Goal: Task Accomplishment & Management: Manage account settings

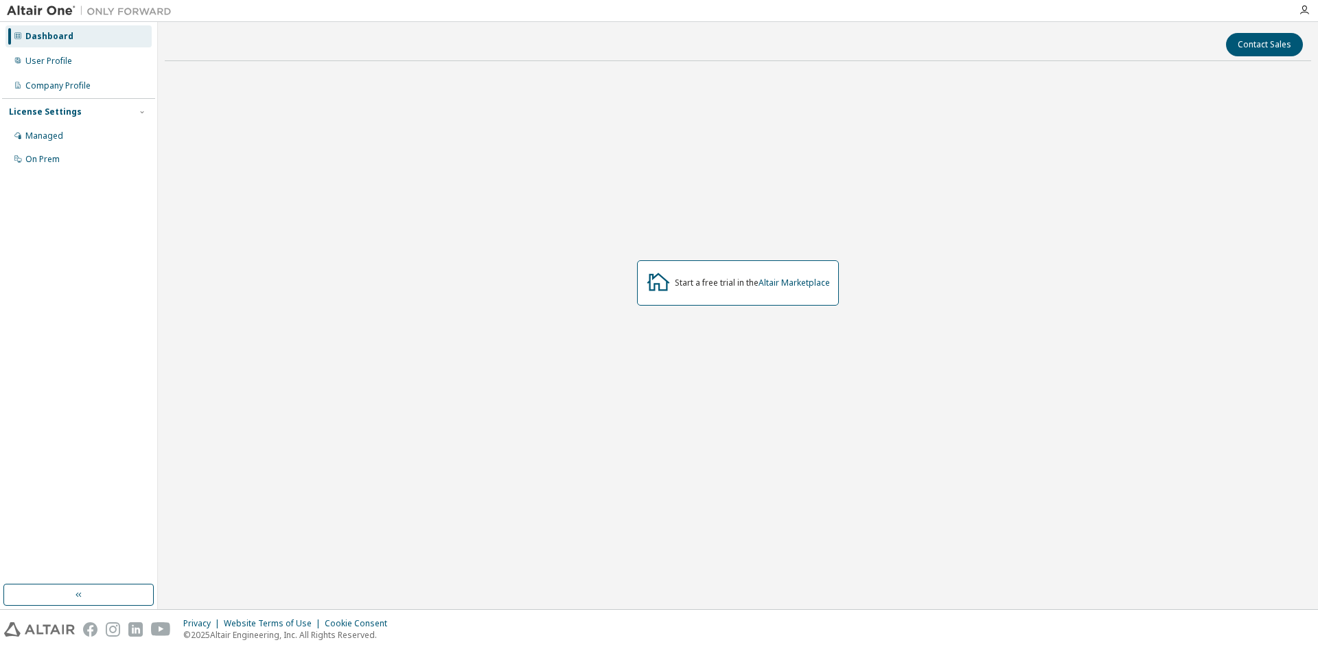
drag, startPoint x: 0, startPoint y: 0, endPoint x: 938, endPoint y: 54, distance: 940.0
click at [938, 54] on div "Contact Sales" at bounding box center [738, 44] width 1130 height 23
click at [1302, 3] on div at bounding box center [1304, 10] width 27 height 21
click at [1299, 8] on icon "button" at bounding box center [1304, 10] width 11 height 11
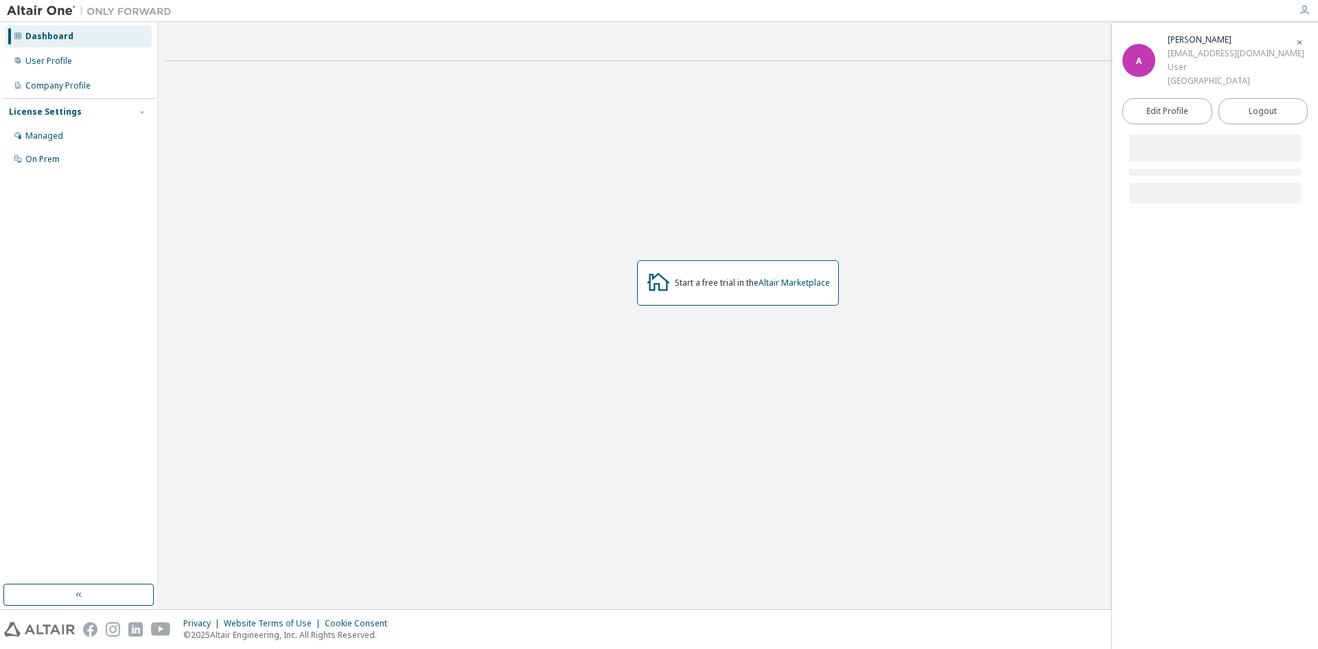
click at [946, 141] on div "Start a free trial in the Altair Marketplace" at bounding box center [738, 282] width 1146 height 421
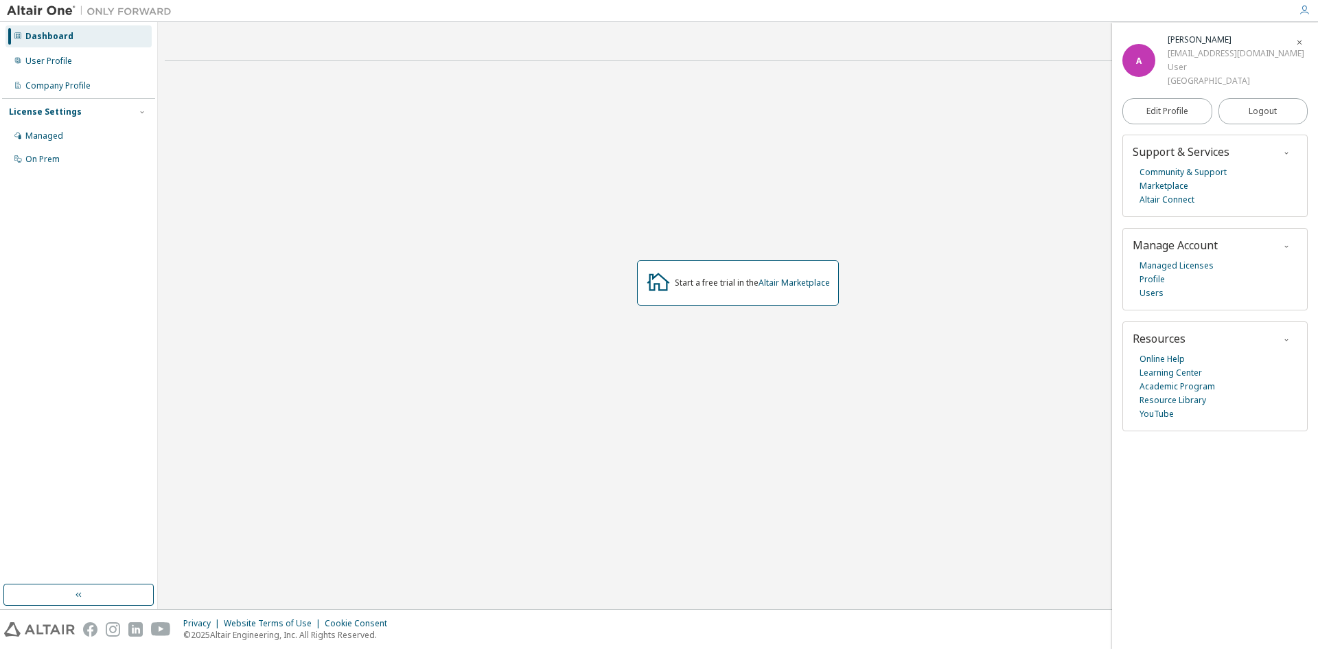
click at [75, 33] on div "Dashboard" at bounding box center [78, 36] width 146 height 22
click at [75, 128] on div "Managed" at bounding box center [78, 136] width 146 height 22
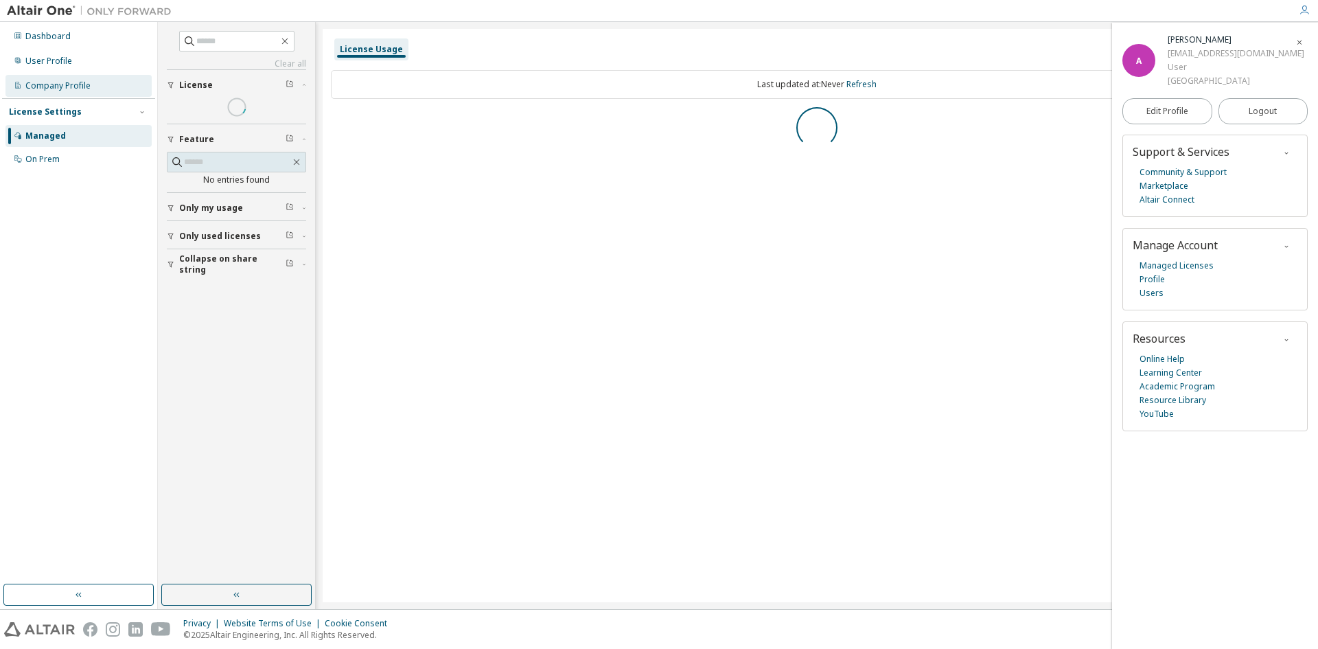
click at [69, 93] on div "Company Profile" at bounding box center [78, 86] width 146 height 22
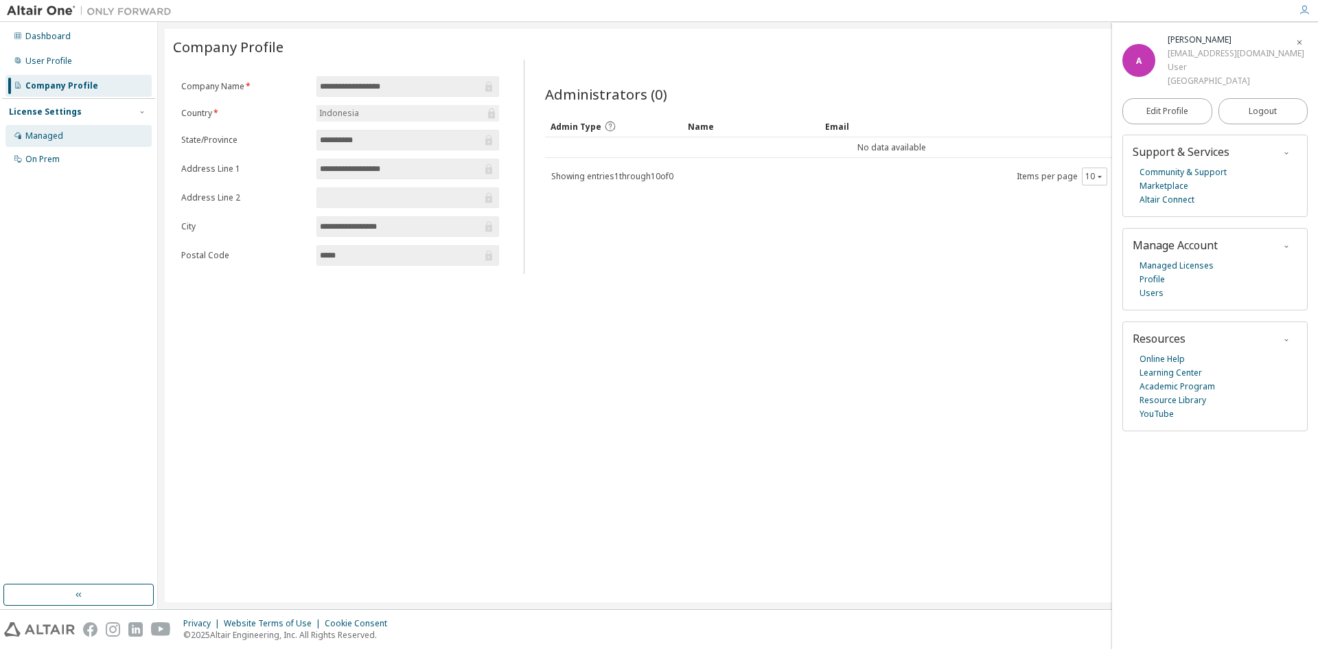
click at [91, 143] on div "Managed" at bounding box center [78, 136] width 146 height 22
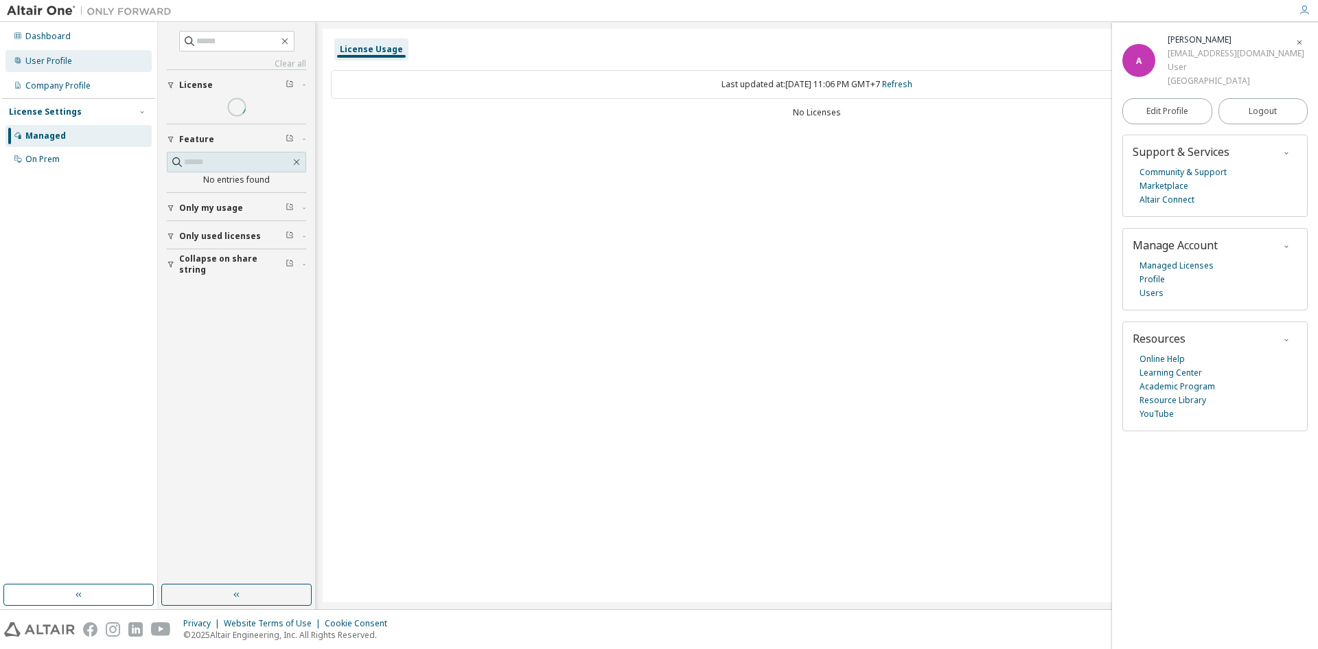
click at [75, 56] on div "User Profile" at bounding box center [78, 61] width 146 height 22
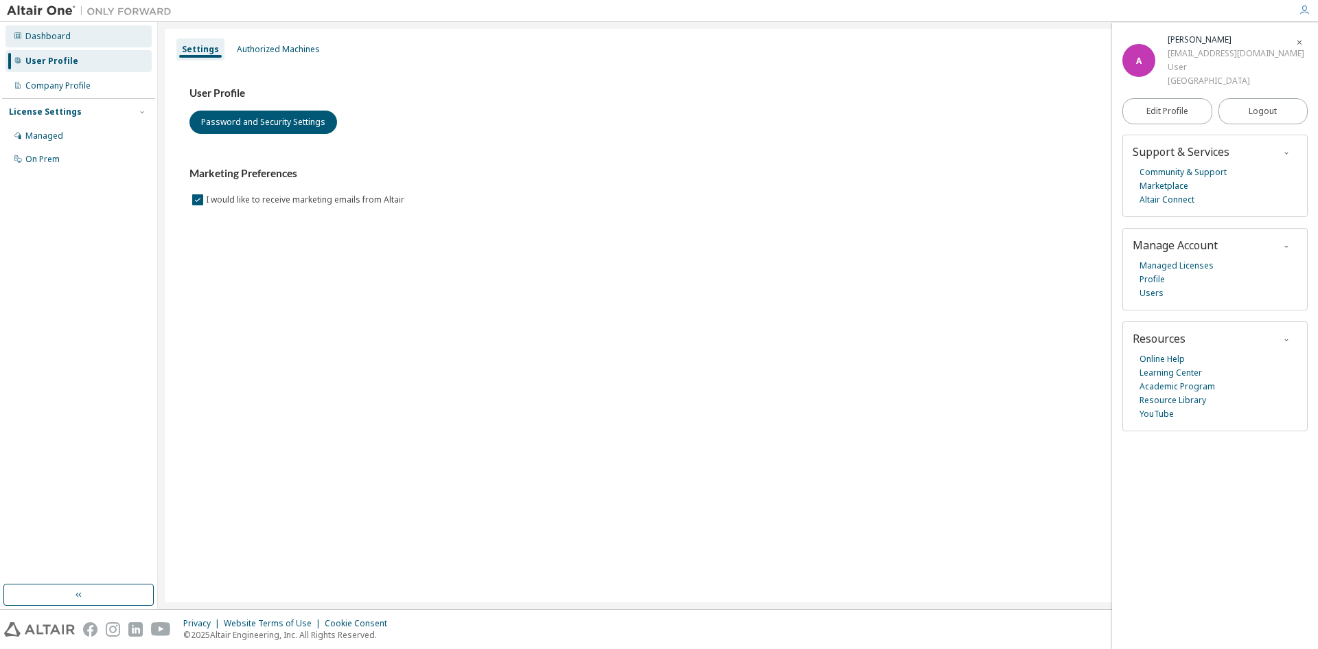
click at [66, 41] on div "Dashboard" at bounding box center [47, 36] width 45 height 11
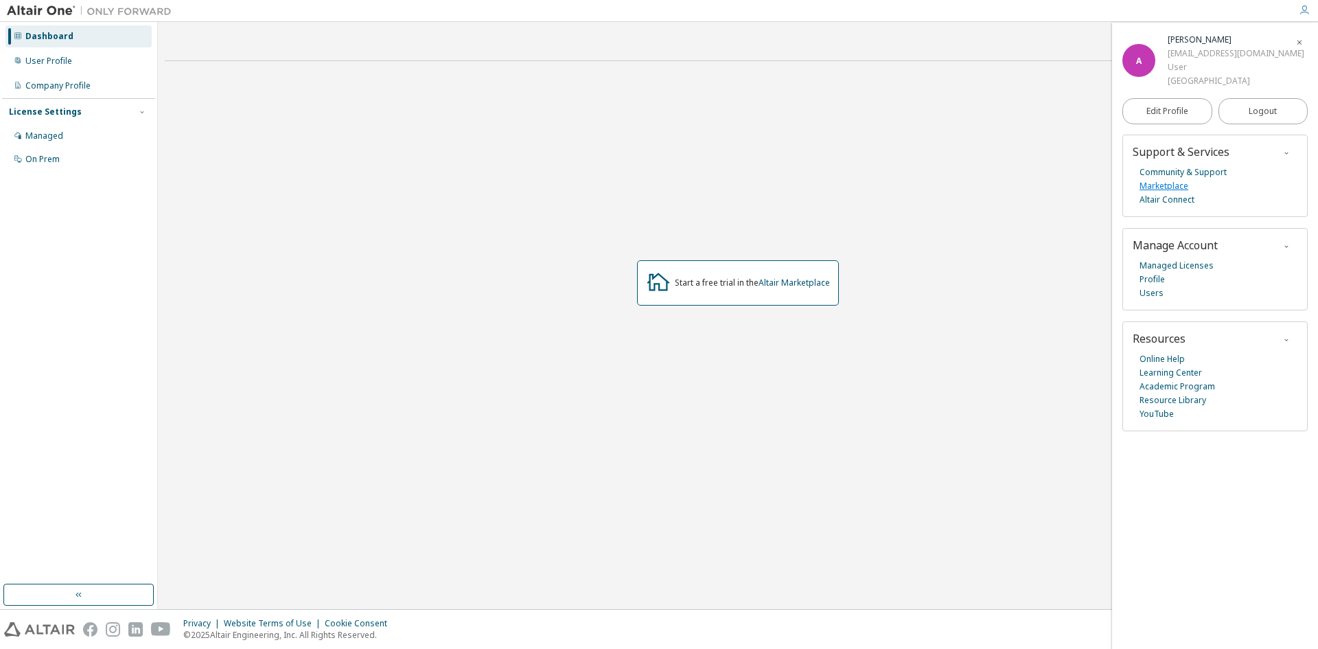
click at [1180, 193] on link "Marketplace" at bounding box center [1164, 186] width 49 height 14
click at [54, 59] on div "User Profile" at bounding box center [48, 61] width 47 height 11
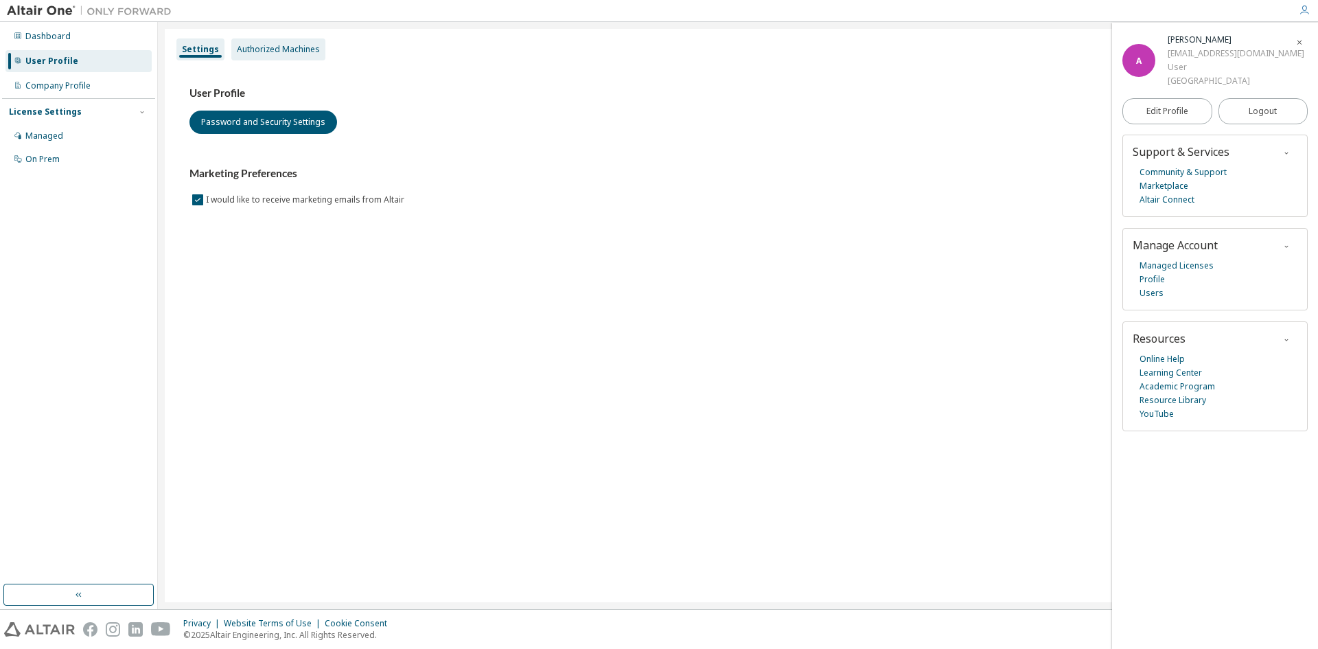
click at [311, 50] on div "Authorized Machines" at bounding box center [278, 49] width 83 height 11
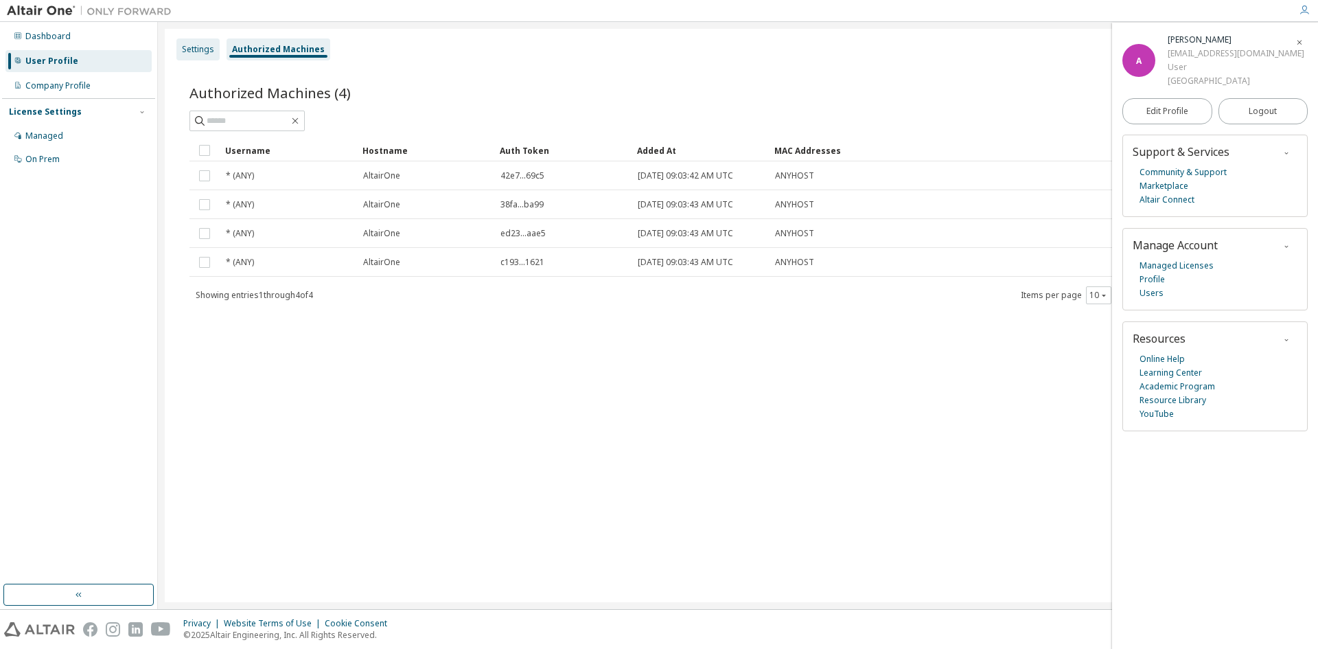
click at [203, 51] on div "Settings" at bounding box center [198, 49] width 32 height 11
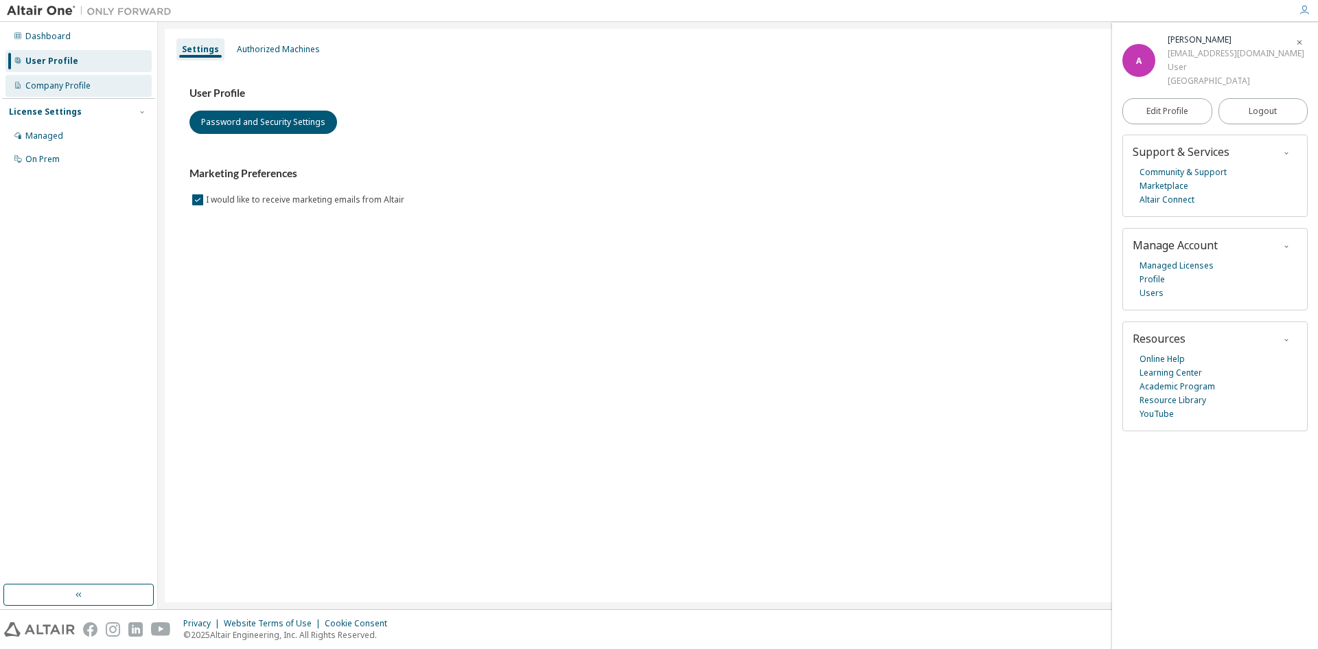
click at [86, 78] on div "Company Profile" at bounding box center [78, 86] width 146 height 22
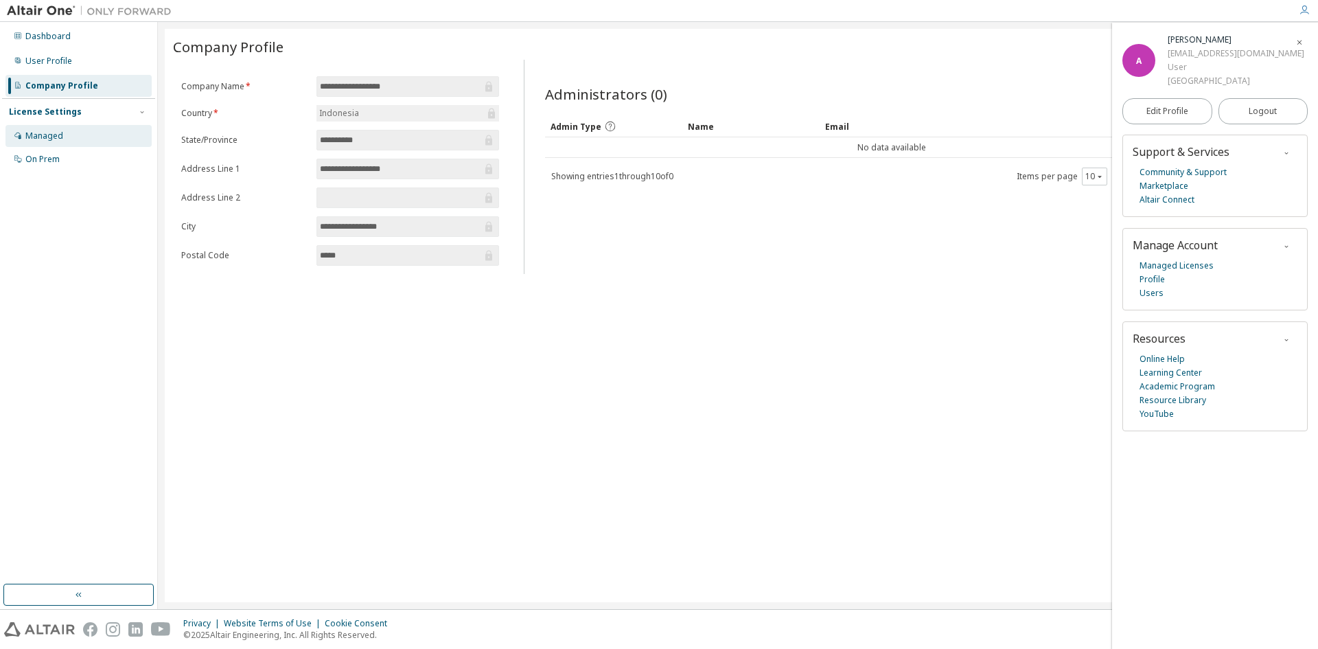
click at [96, 144] on div "Managed" at bounding box center [78, 136] width 146 height 22
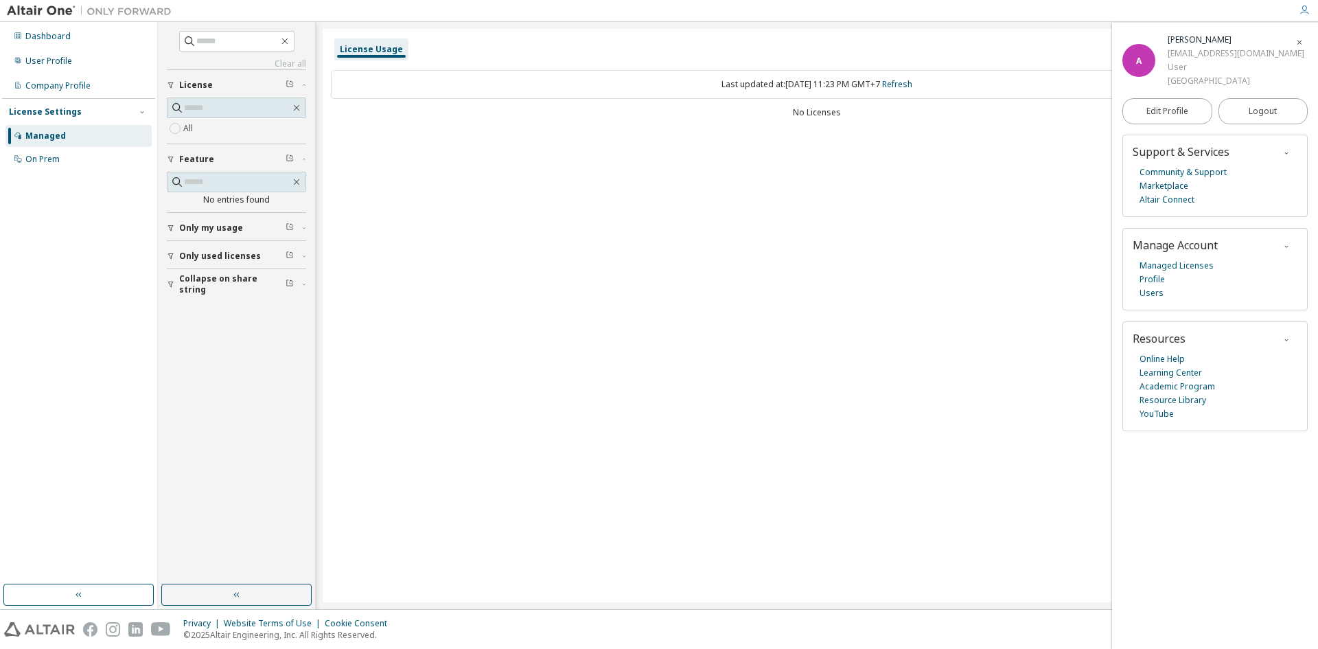
click at [240, 119] on div "All" at bounding box center [236, 116] width 139 height 39
click at [297, 80] on div "License" at bounding box center [240, 85] width 123 height 11
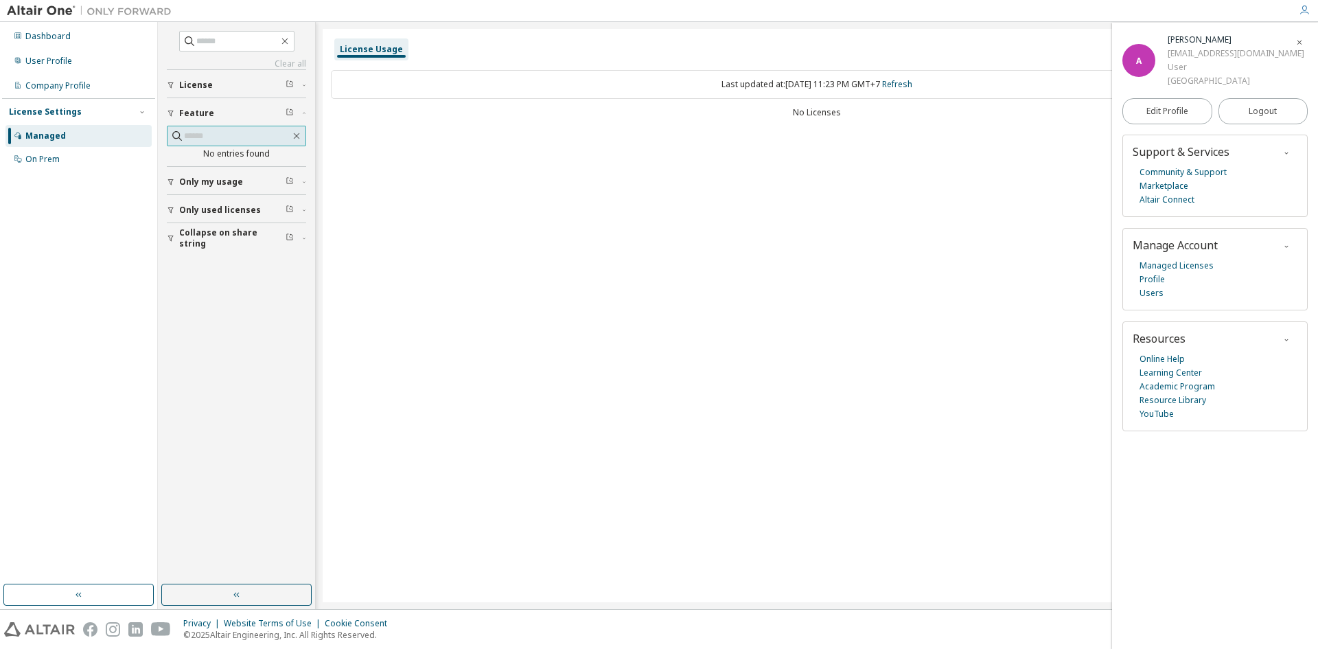
click at [305, 128] on div "Clear all Collapse on share string Only used licenses Only my usage Feature No …" at bounding box center [236, 303] width 153 height 558
click at [301, 139] on button "button" at bounding box center [296, 136] width 12 height 12
drag, startPoint x: 1123, startPoint y: 97, endPoint x: 1271, endPoint y: 98, distance: 148.3
click at [1271, 88] on div "A Arya Wibawa aryawibawa@student.telkomuniversity.ac.id User Universitas Telkom" at bounding box center [1214, 60] width 185 height 55
copy div "aryawibawa@student.telkomuniversity"
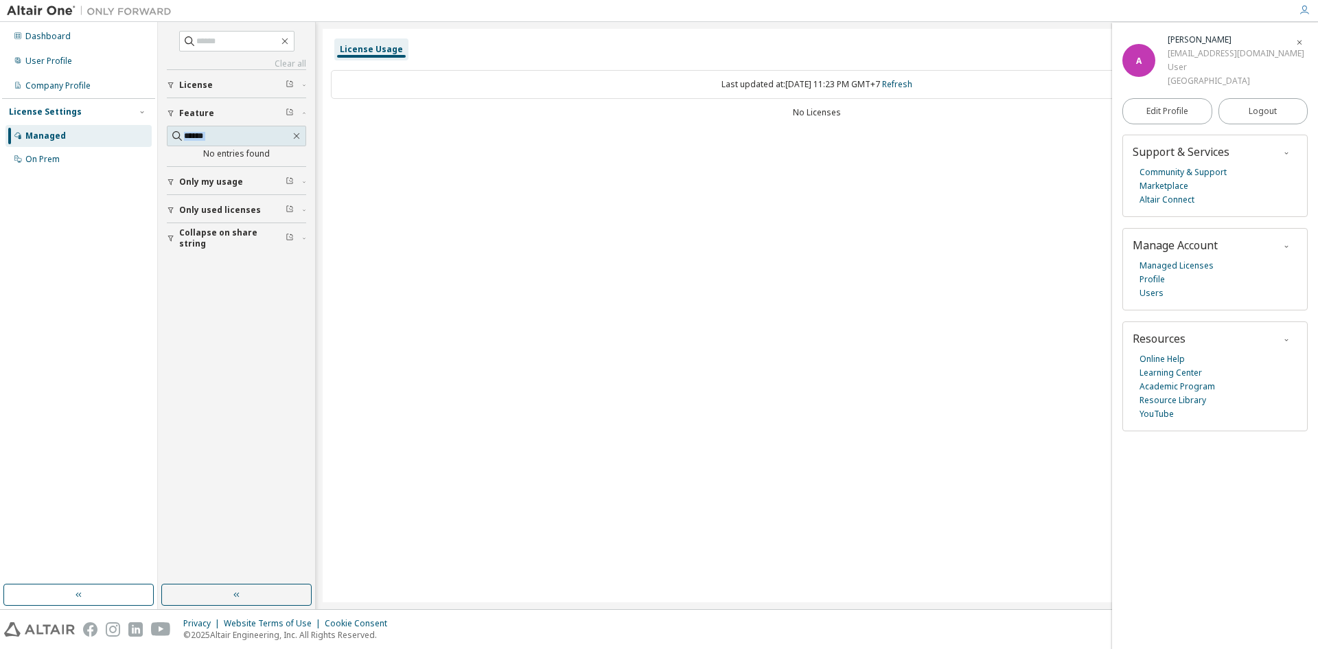
copy div "aryawibawa@student.telkomuniversity"
click at [74, 133] on div "Managed" at bounding box center [78, 136] width 146 height 22
click at [383, 47] on div "License Usage" at bounding box center [371, 49] width 63 height 11
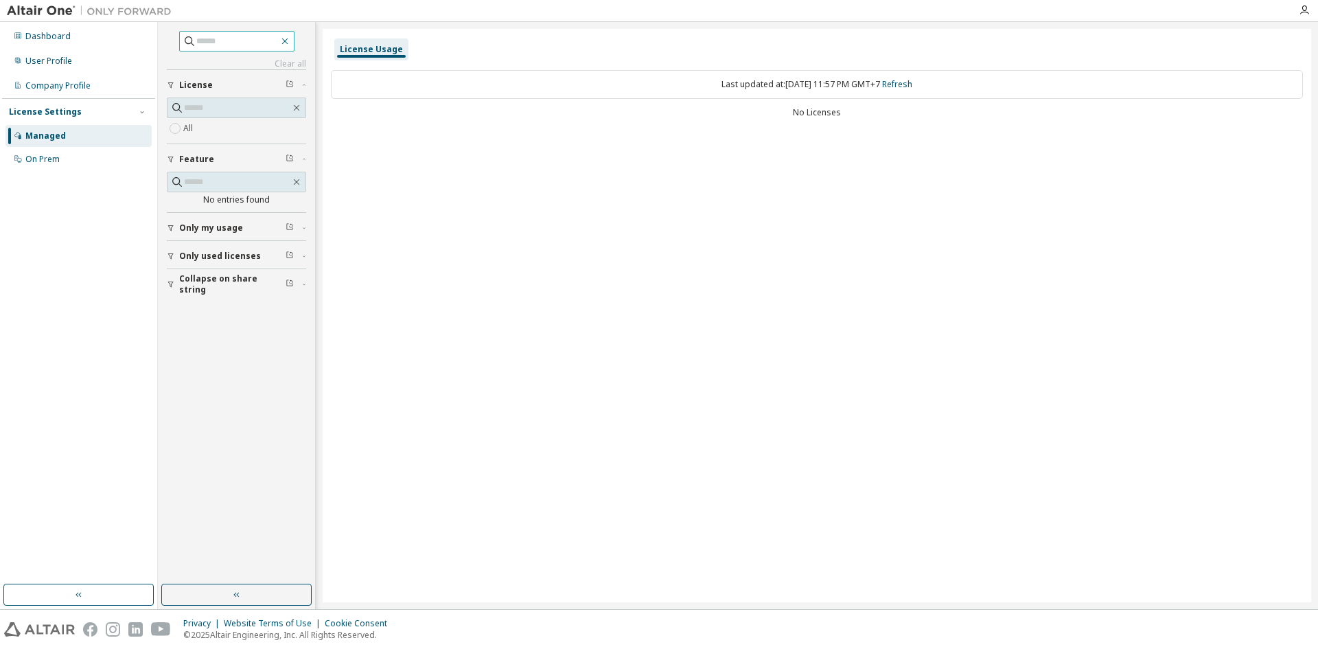
click at [290, 39] on icon "button" at bounding box center [284, 41] width 11 height 11
click at [106, 136] on div "Managed" at bounding box center [78, 136] width 146 height 22
click at [43, 130] on div "Managed" at bounding box center [45, 135] width 41 height 11
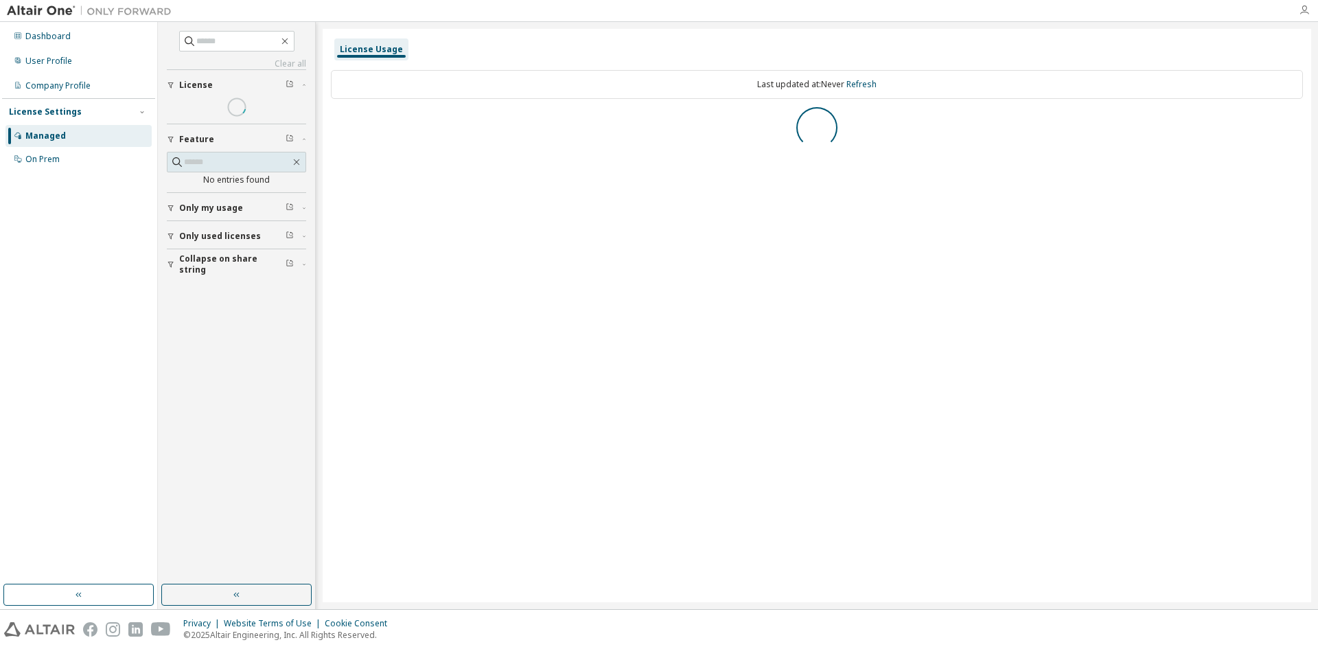
click at [1302, 16] on icon "button" at bounding box center [1304, 10] width 11 height 11
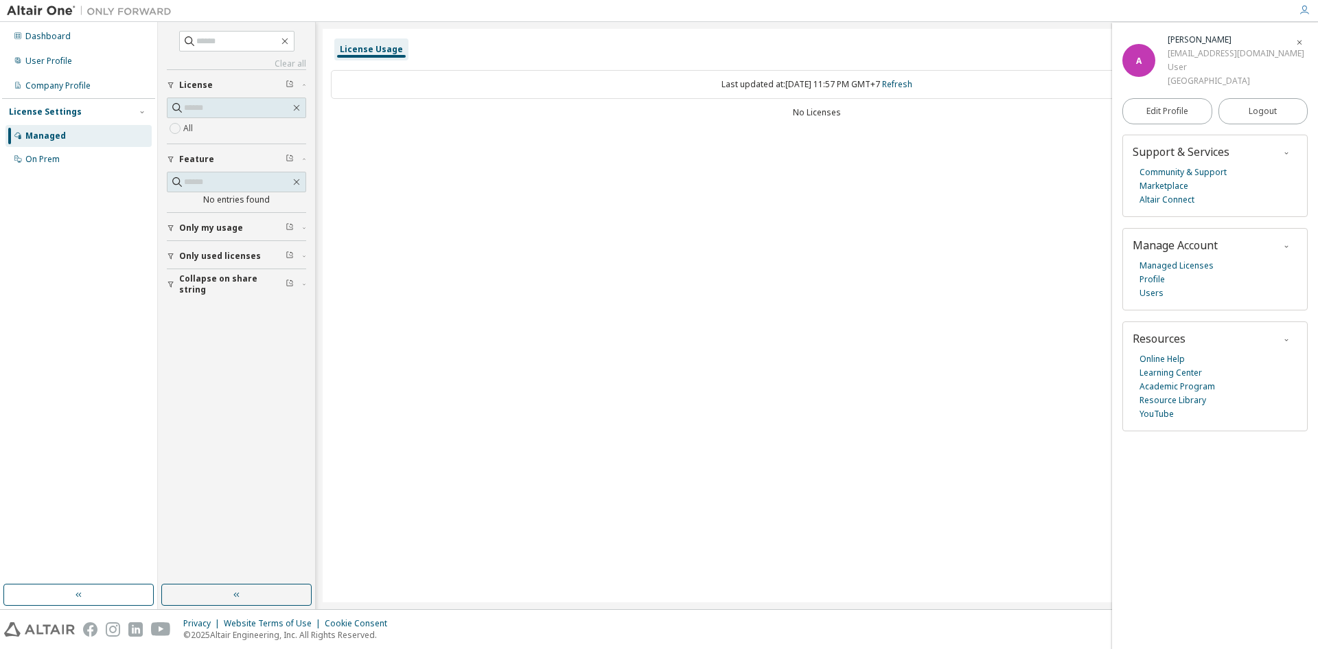
click at [1032, 174] on div "License Usage Last updated at: Tue 2025-09-09 11:57 PM GMT+7 Refresh No Licenses" at bounding box center [817, 315] width 989 height 573
click at [290, 41] on icon "button" at bounding box center [284, 41] width 11 height 11
click at [45, 84] on div "Company Profile" at bounding box center [57, 85] width 65 height 11
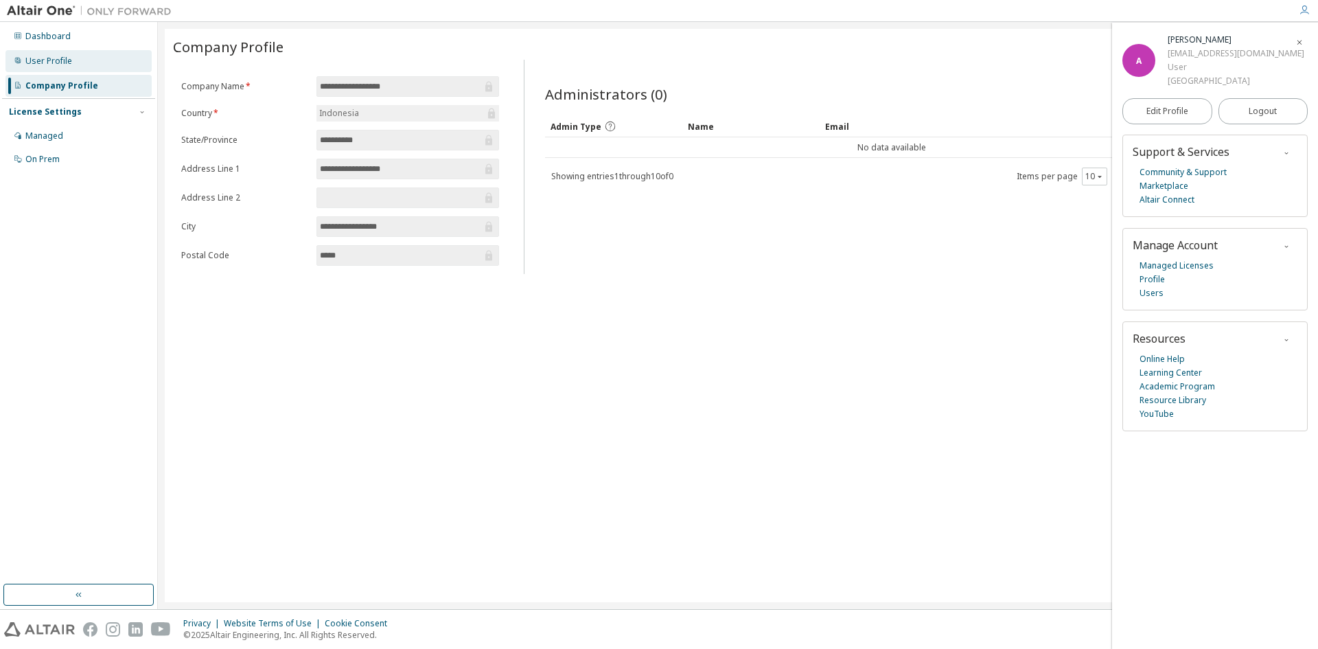
click at [94, 62] on div "User Profile" at bounding box center [78, 61] width 146 height 22
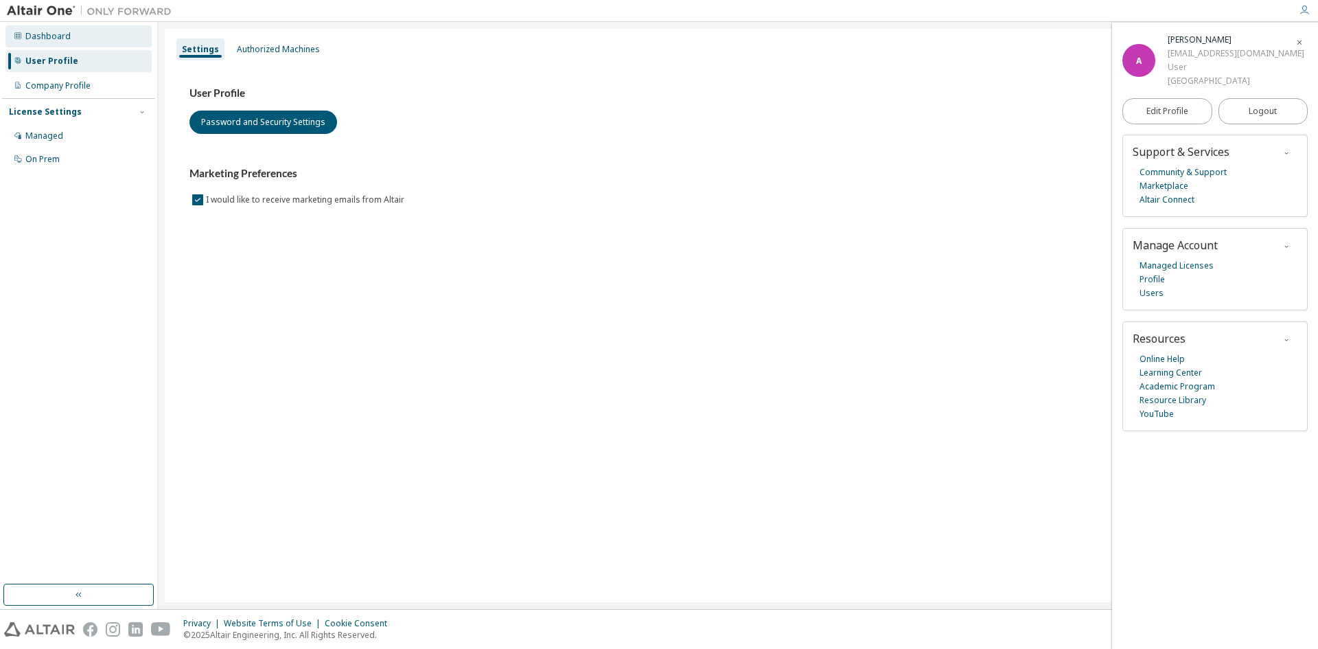
click at [86, 33] on div "Dashboard" at bounding box center [78, 36] width 146 height 22
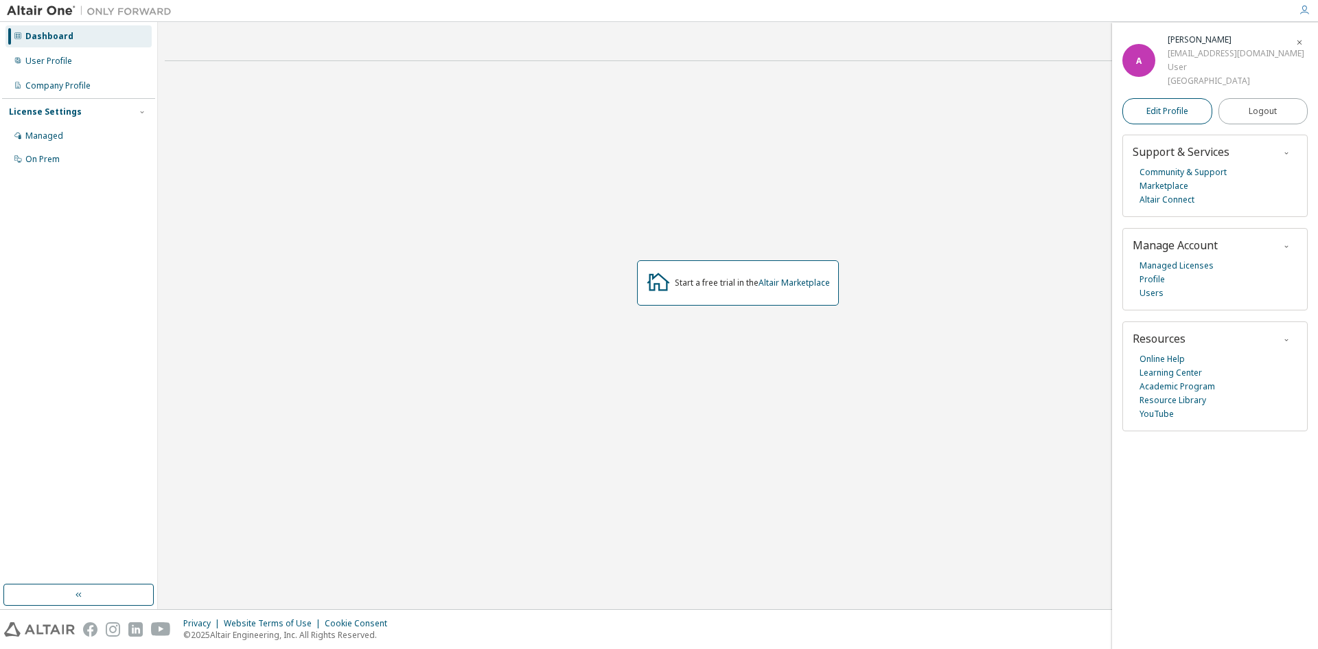
click at [1182, 117] on span "Edit Profile" at bounding box center [1167, 111] width 42 height 11
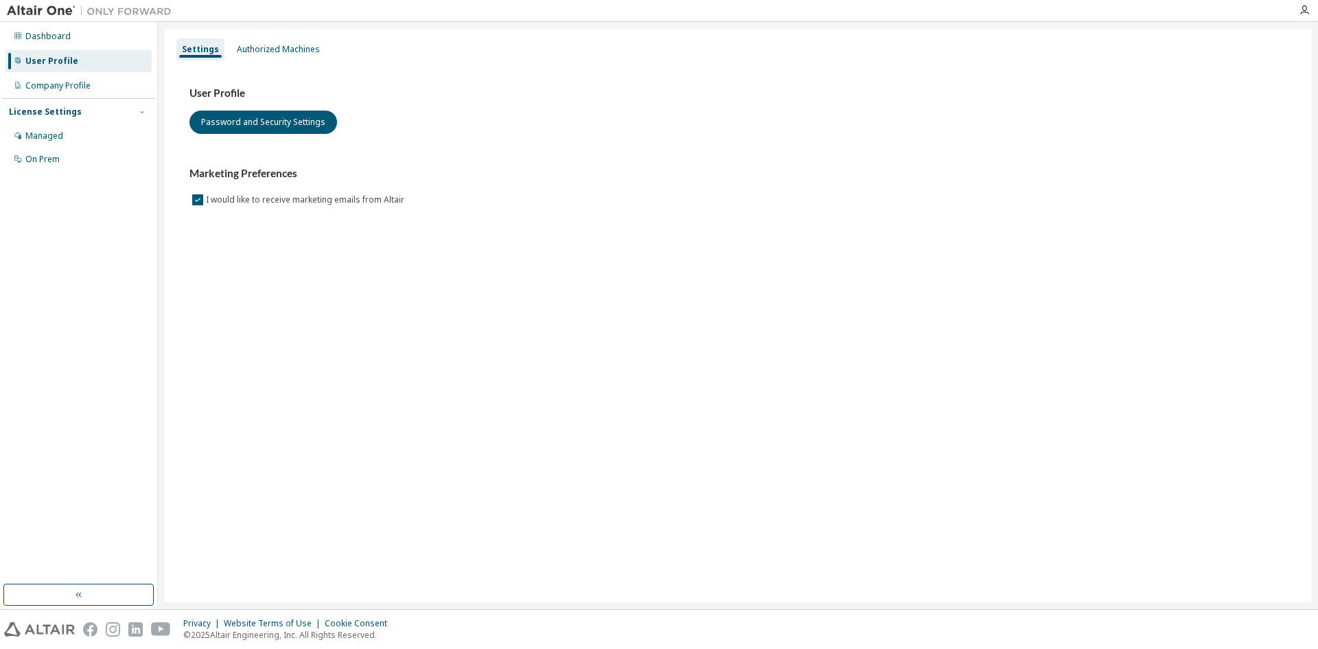
click at [1297, 14] on div at bounding box center [1304, 10] width 27 height 11
click at [1309, 12] on icon "button" at bounding box center [1304, 10] width 11 height 11
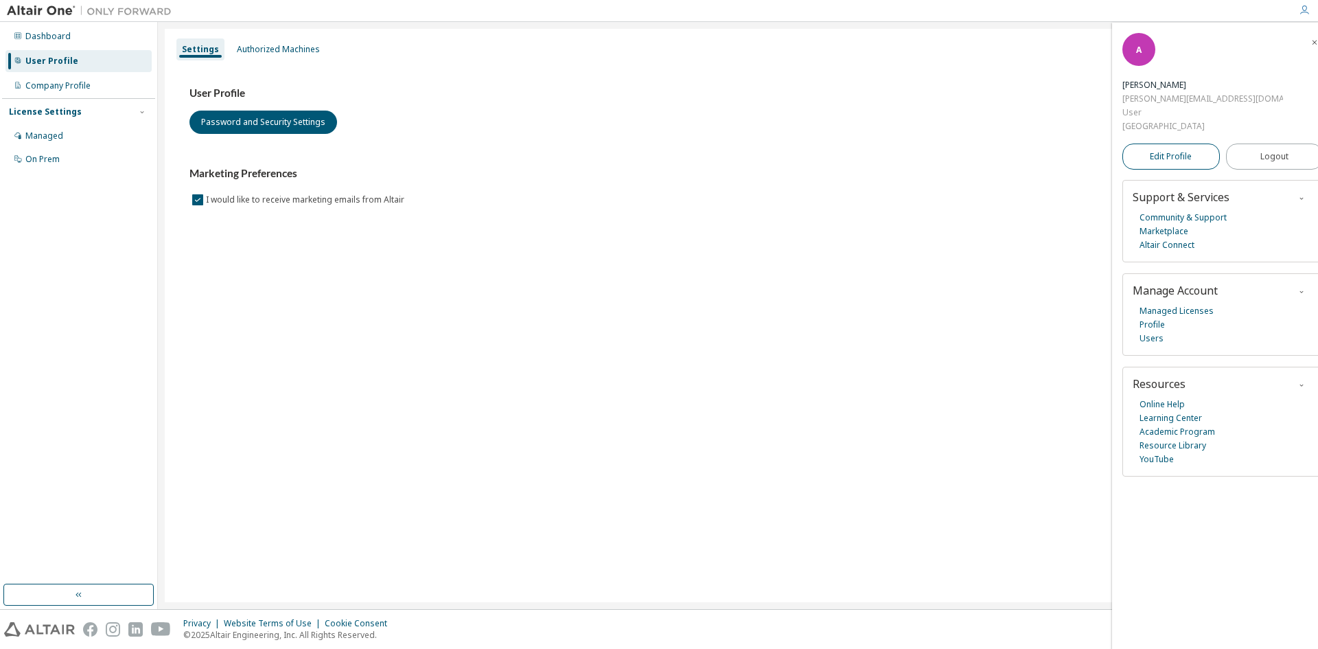
click at [1162, 169] on link "Edit Profile" at bounding box center [1170, 156] width 97 height 26
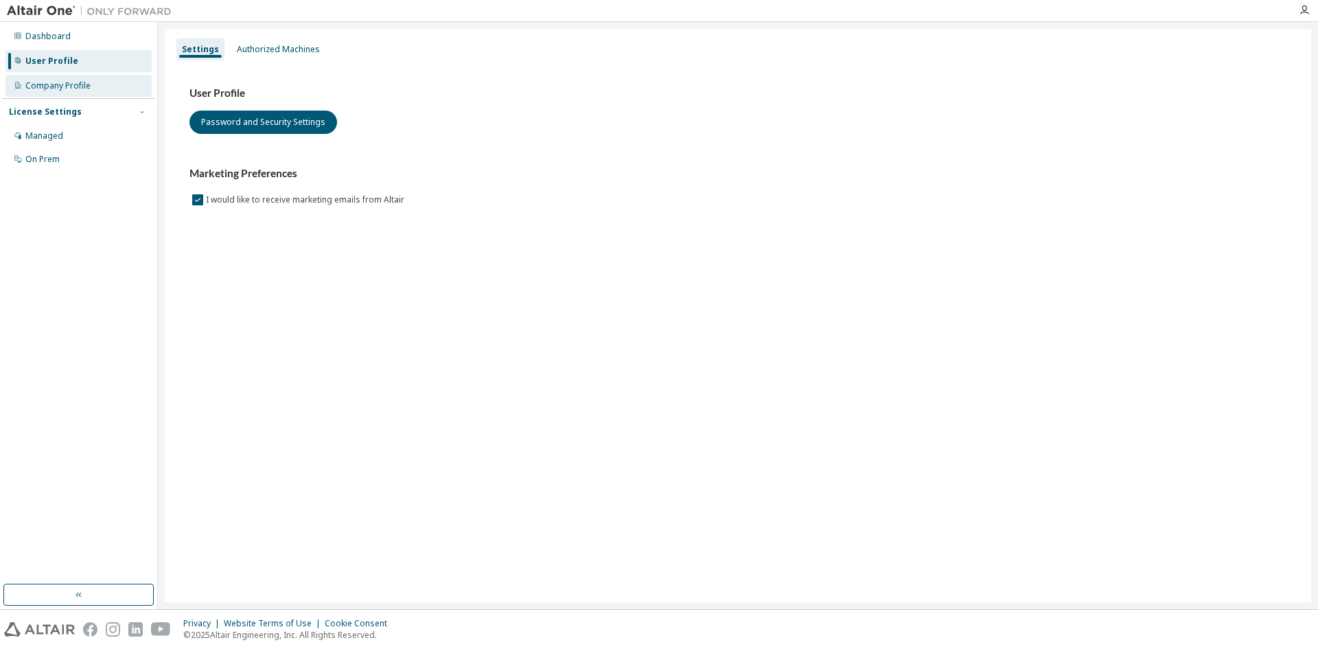
click at [100, 90] on div "Company Profile" at bounding box center [78, 86] width 146 height 22
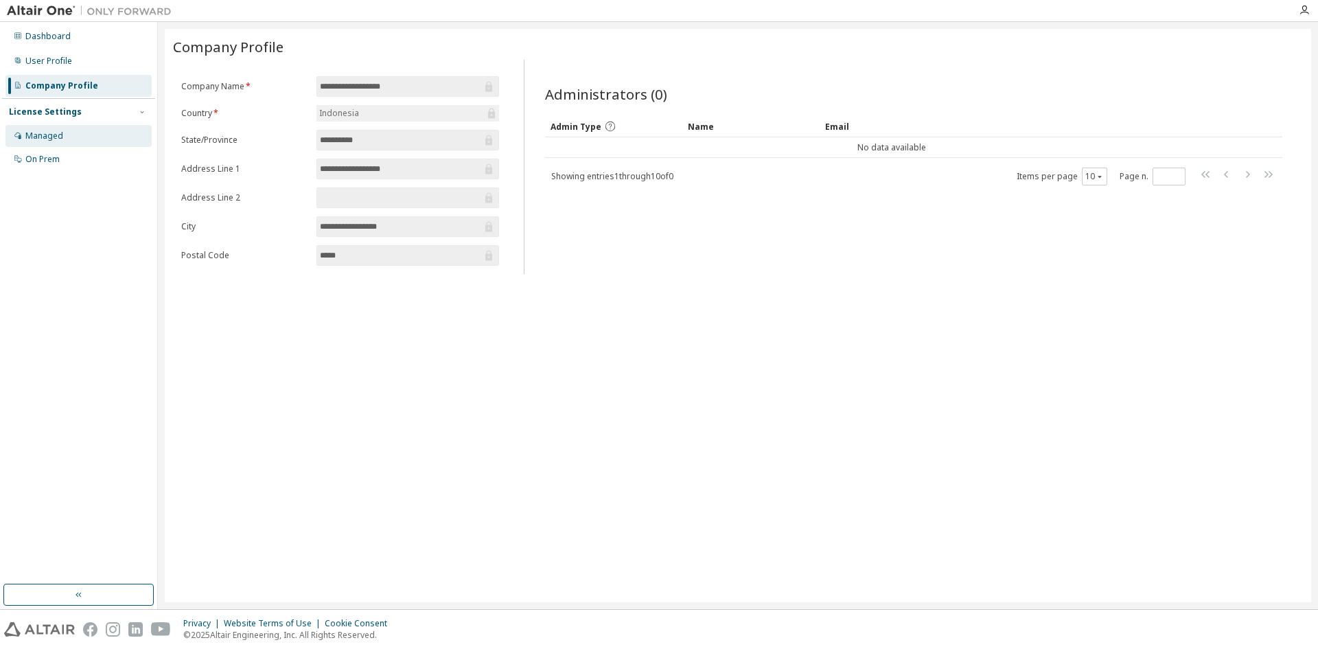
click at [92, 137] on div "Managed" at bounding box center [78, 136] width 146 height 22
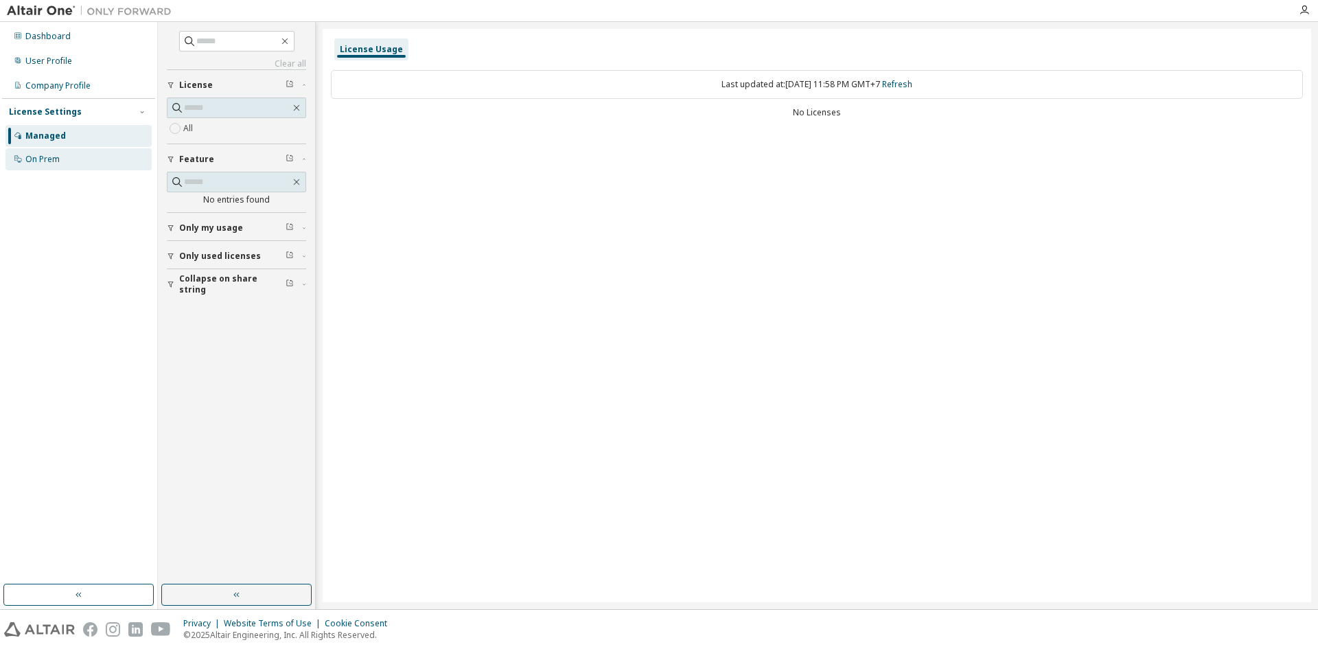
click at [91, 163] on div "On Prem" at bounding box center [78, 159] width 146 height 22
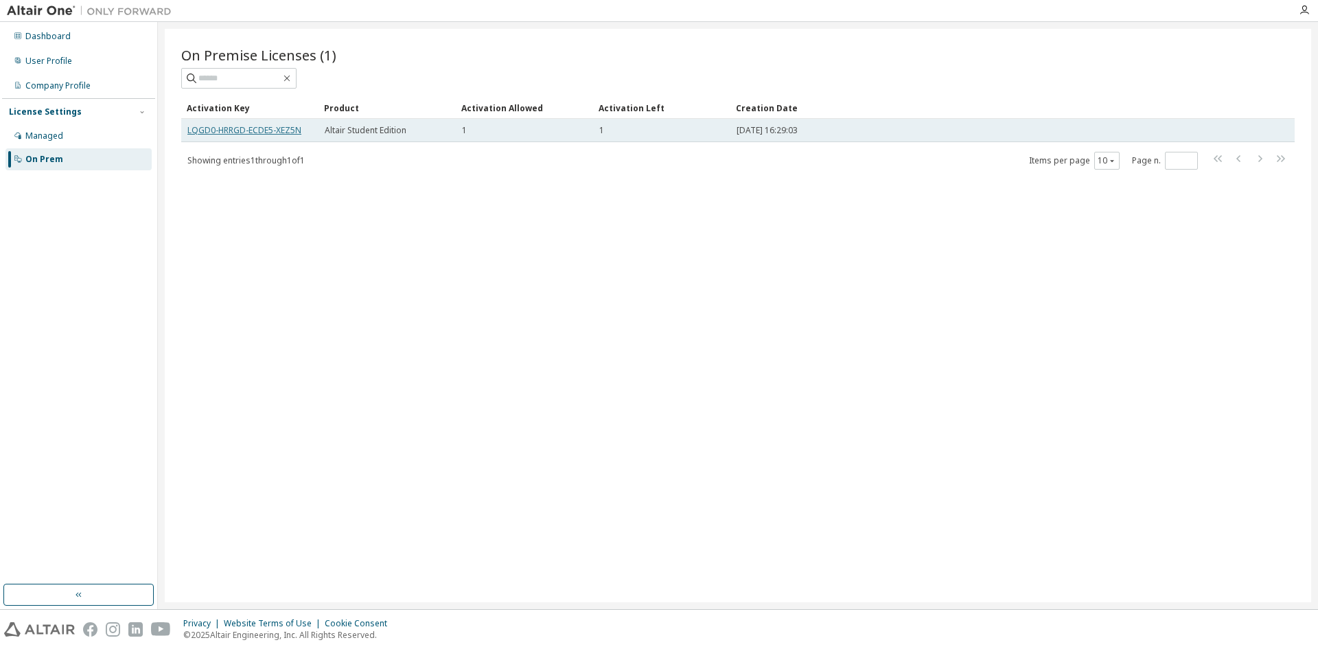
click at [288, 132] on link "LQGD0-HRRGD-ECDE5-XEZ5N" at bounding box center [244, 130] width 114 height 12
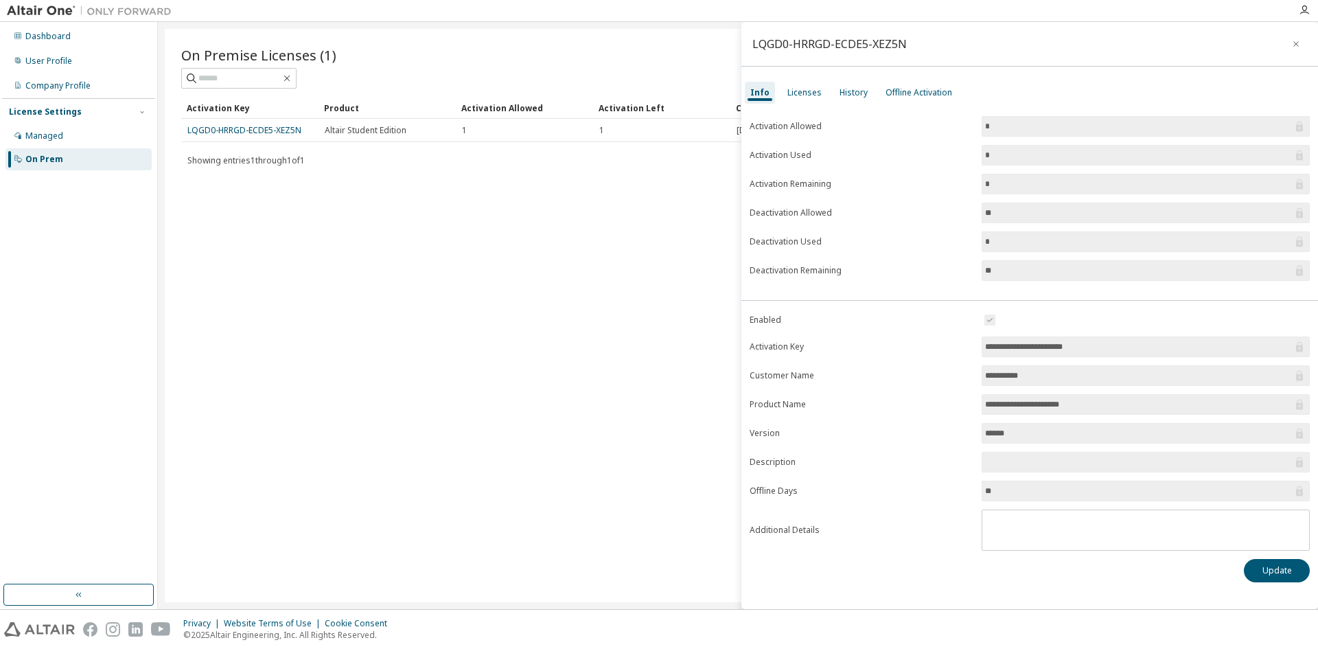
click at [1247, 168] on form "Activation Allowed * Activation Used * Activation Remaining * Deactivation Allo…" at bounding box center [1030, 198] width 560 height 165
